Goal: Find specific page/section

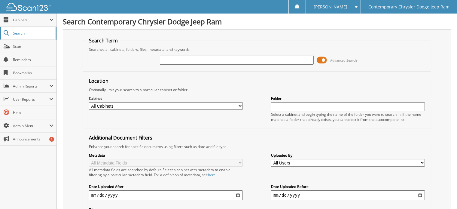
click at [26, 31] on span "Search" at bounding box center [33, 33] width 40 height 5
type input "27067"
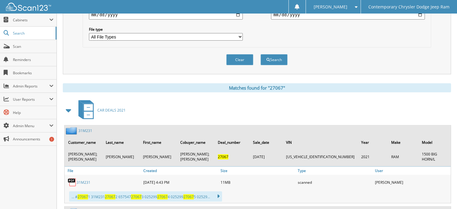
scroll to position [211, 0]
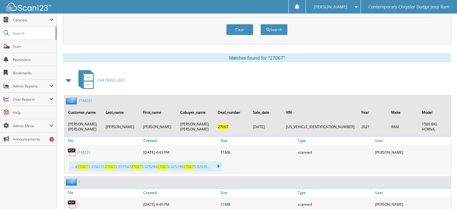
click at [84, 150] on link "31M231" at bounding box center [84, 152] width 14 height 5
